Goal: Transaction & Acquisition: Purchase product/service

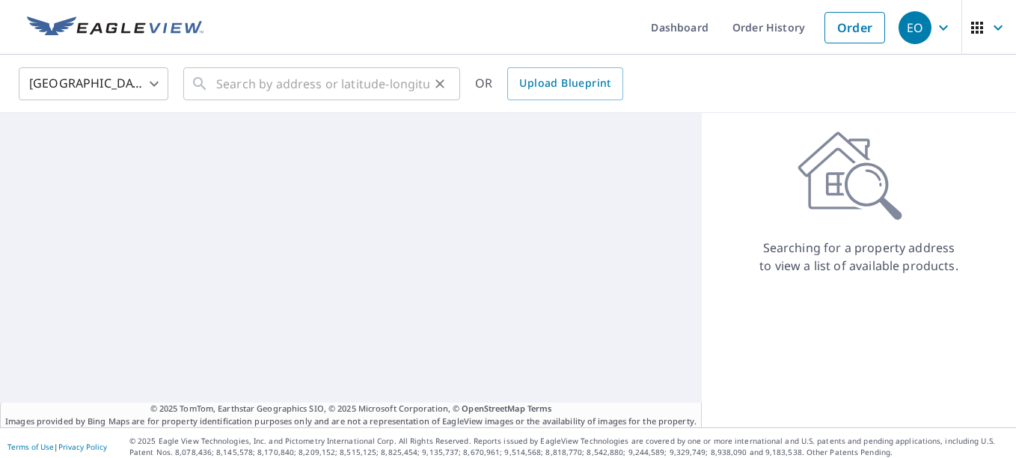
scroll to position [7, 0]
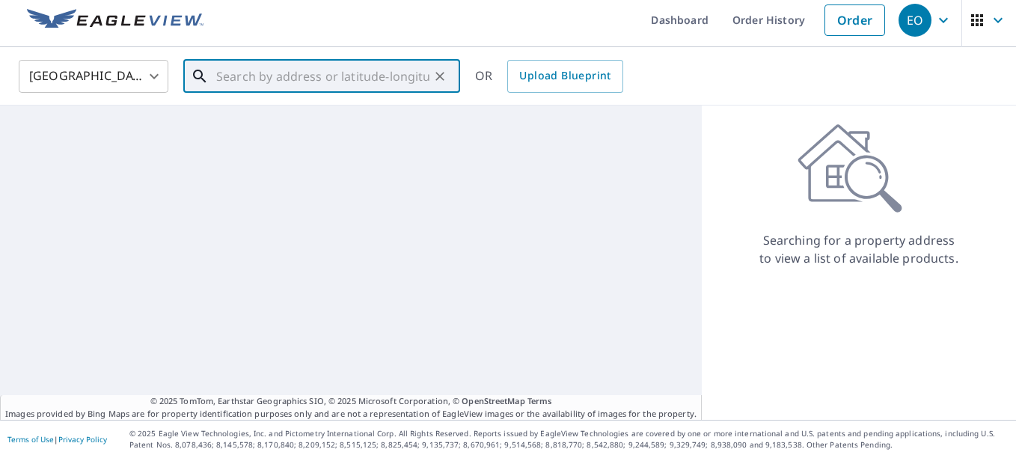
click at [264, 73] on input "text" at bounding box center [322, 76] width 213 height 42
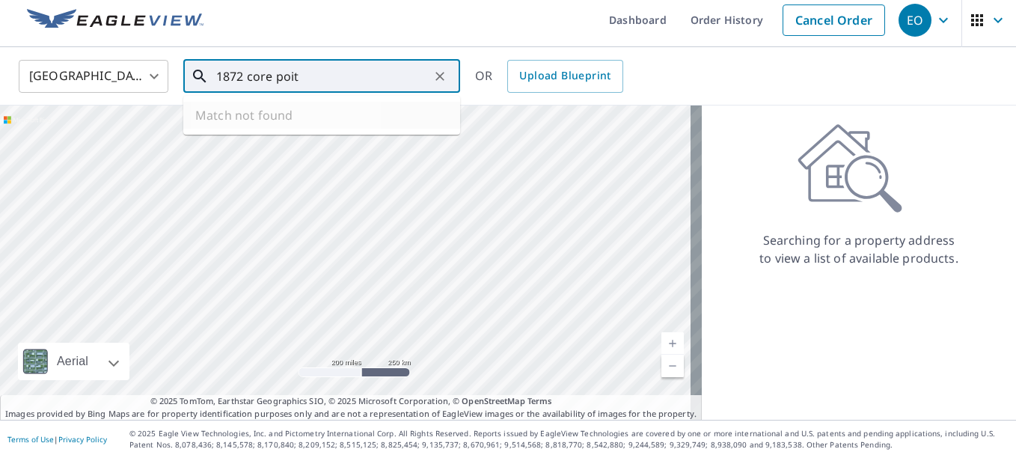
click at [271, 145] on div at bounding box center [351, 263] width 702 height 314
click at [340, 138] on p "[GEOGRAPHIC_DATA]" at bounding box center [330, 136] width 235 height 15
type input "[STREET_ADDRESS][PERSON_NAME]"
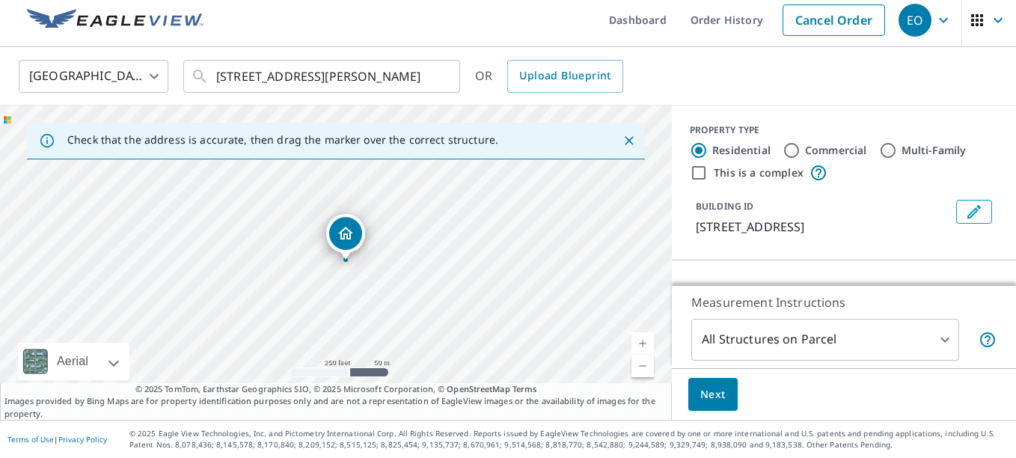
click at [700, 399] on span "Next" at bounding box center [712, 394] width 25 height 19
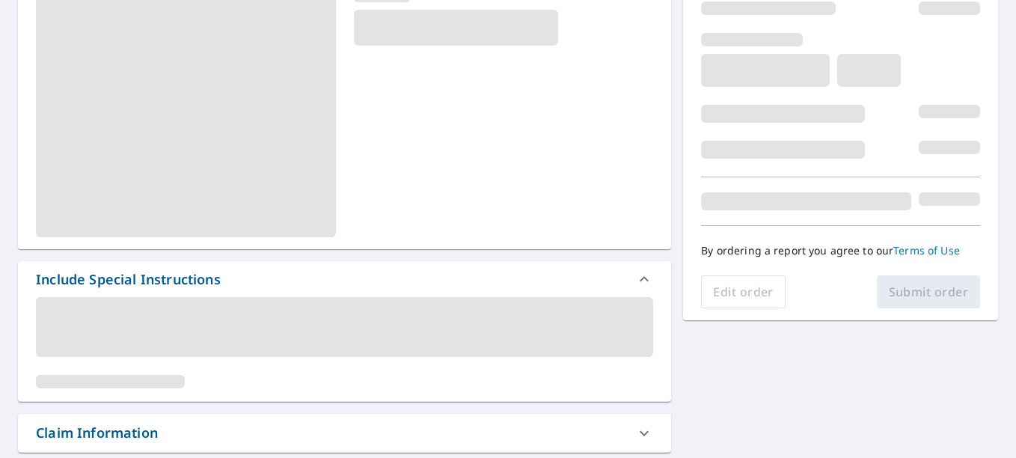
scroll to position [232, 0]
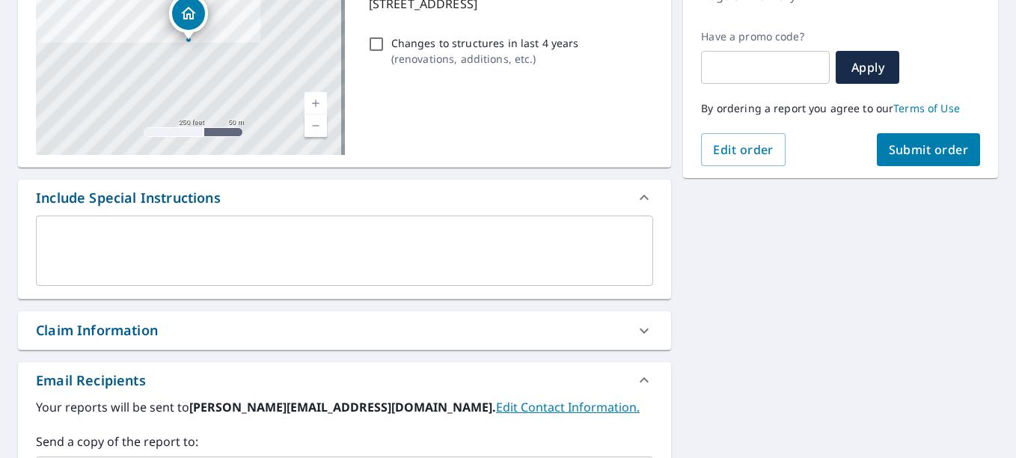
click at [367, 40] on input "Changes to structures in last 4 years ( renovations, additions, etc. )" at bounding box center [376, 44] width 18 height 18
checkbox input "true"
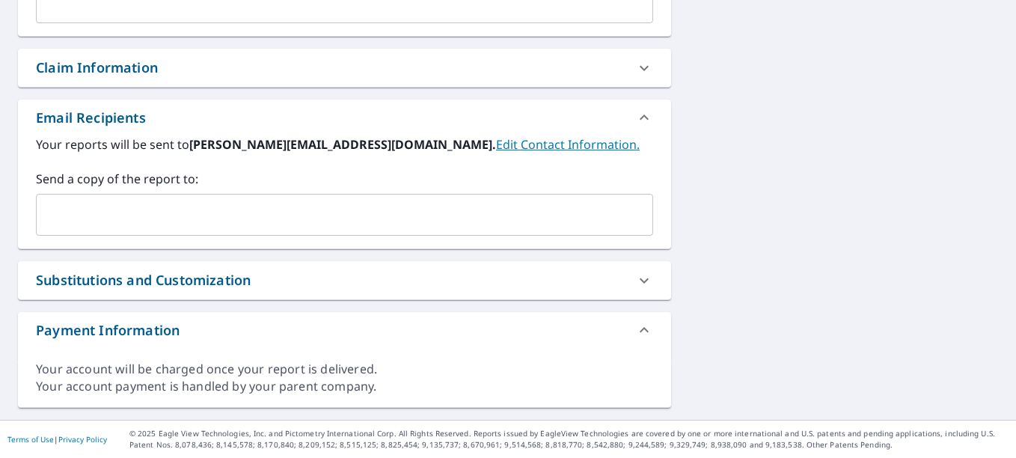
click at [183, 202] on input "text" at bounding box center [333, 215] width 581 height 28
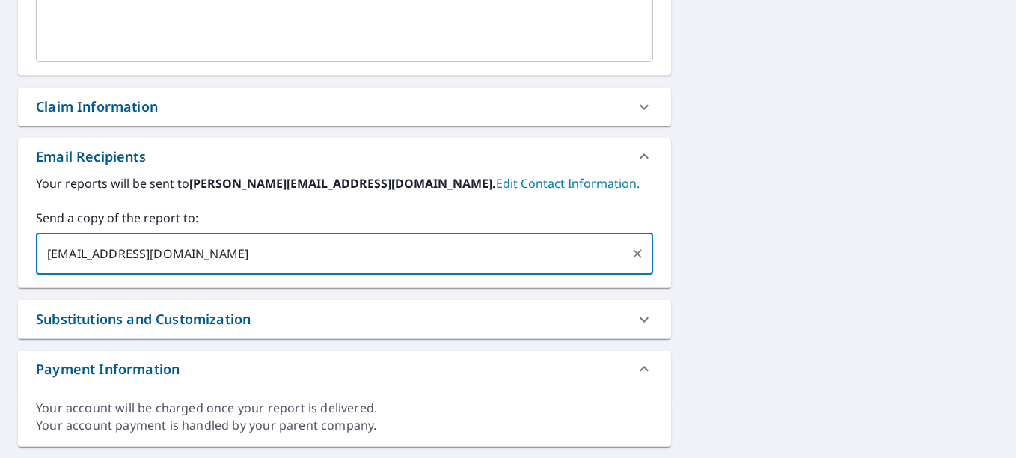
scroll to position [270, 0]
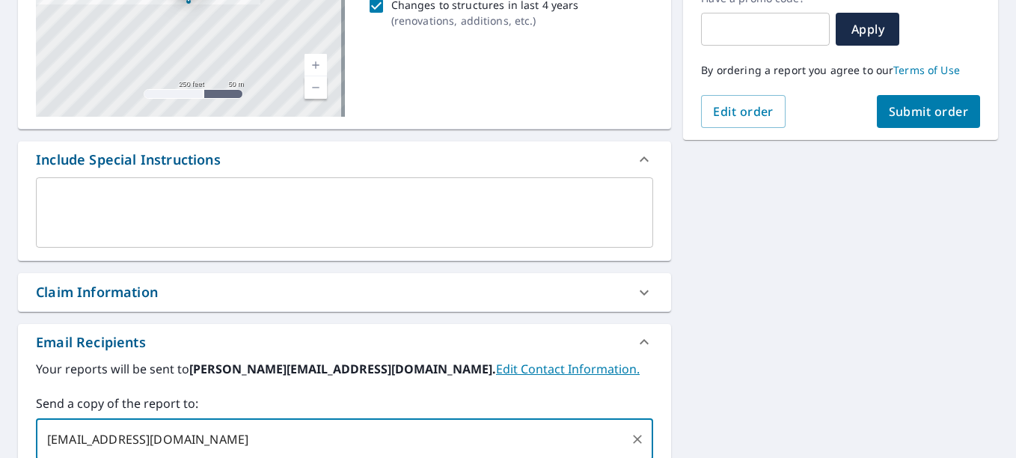
type input "[EMAIL_ADDRESS][DOMAIN_NAME]"
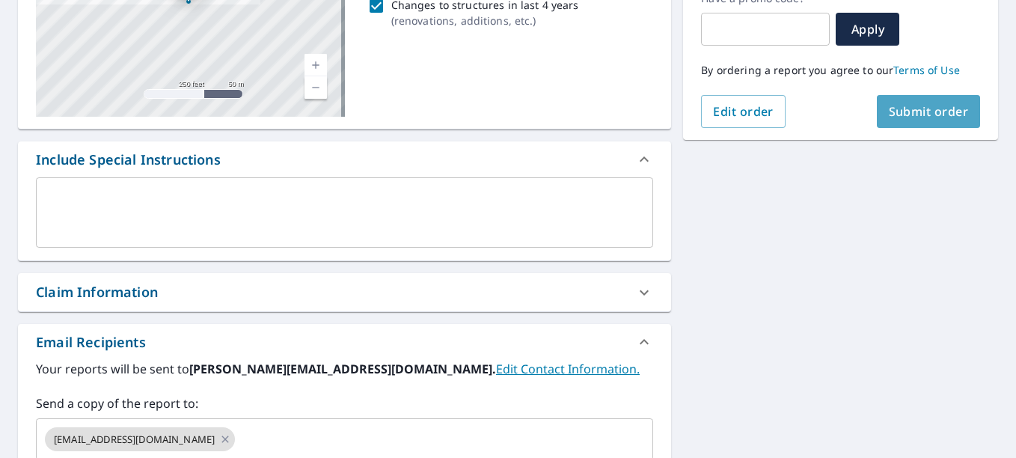
click at [891, 120] on button "Submit order" at bounding box center [929, 111] width 104 height 33
checkbox input "true"
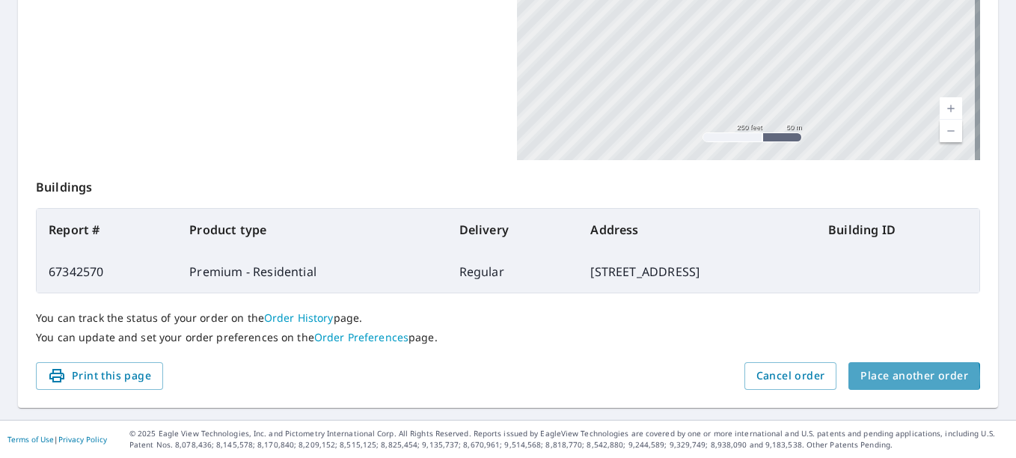
click at [899, 377] on span "Place another order" at bounding box center [915, 376] width 108 height 19
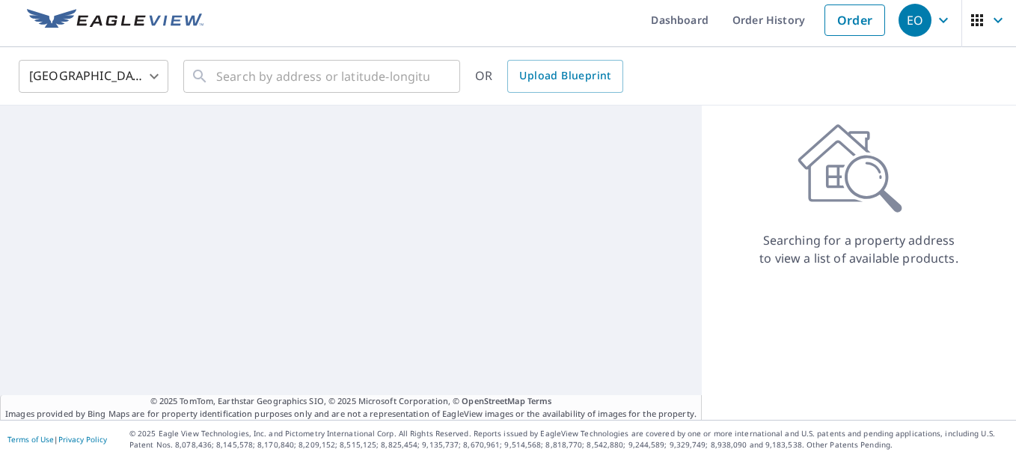
scroll to position [7, 0]
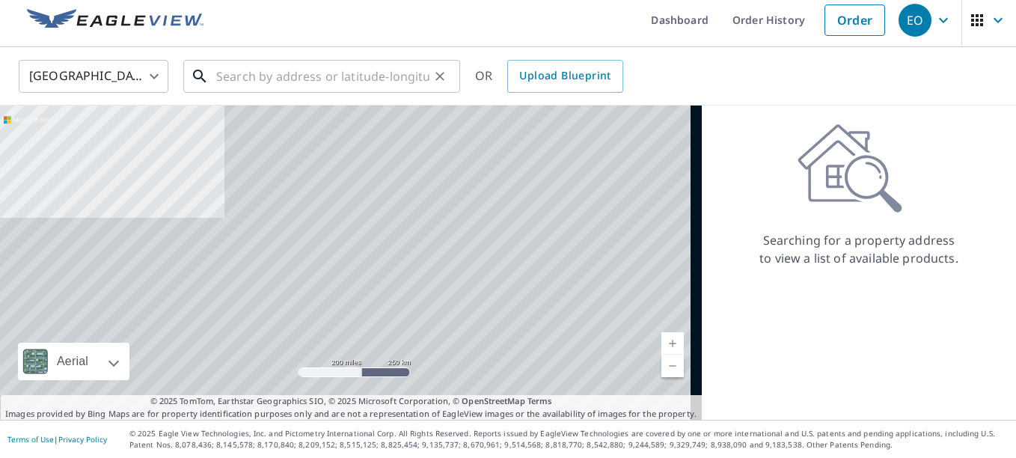
click at [394, 80] on input "text" at bounding box center [322, 76] width 213 height 42
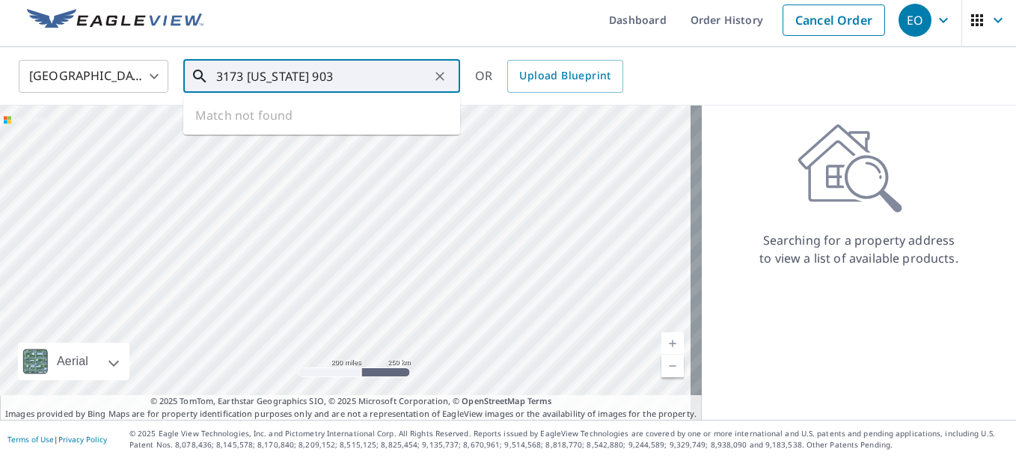
type input "3173 [US_STATE] 903"
click at [369, 80] on input "3173 [US_STATE] 903" at bounding box center [322, 76] width 213 height 42
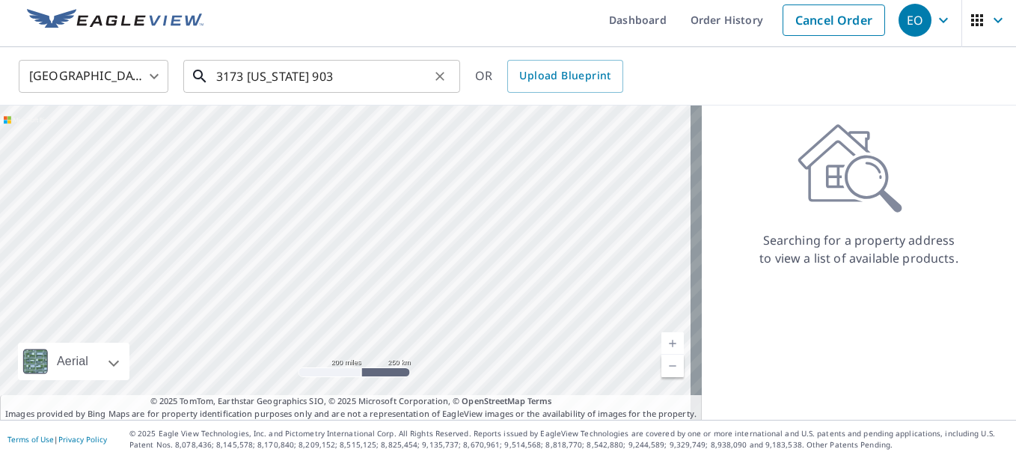
click at [366, 77] on input "3173 [US_STATE] 903" at bounding box center [322, 76] width 213 height 42
